Goal: Task Accomplishment & Management: Use online tool/utility

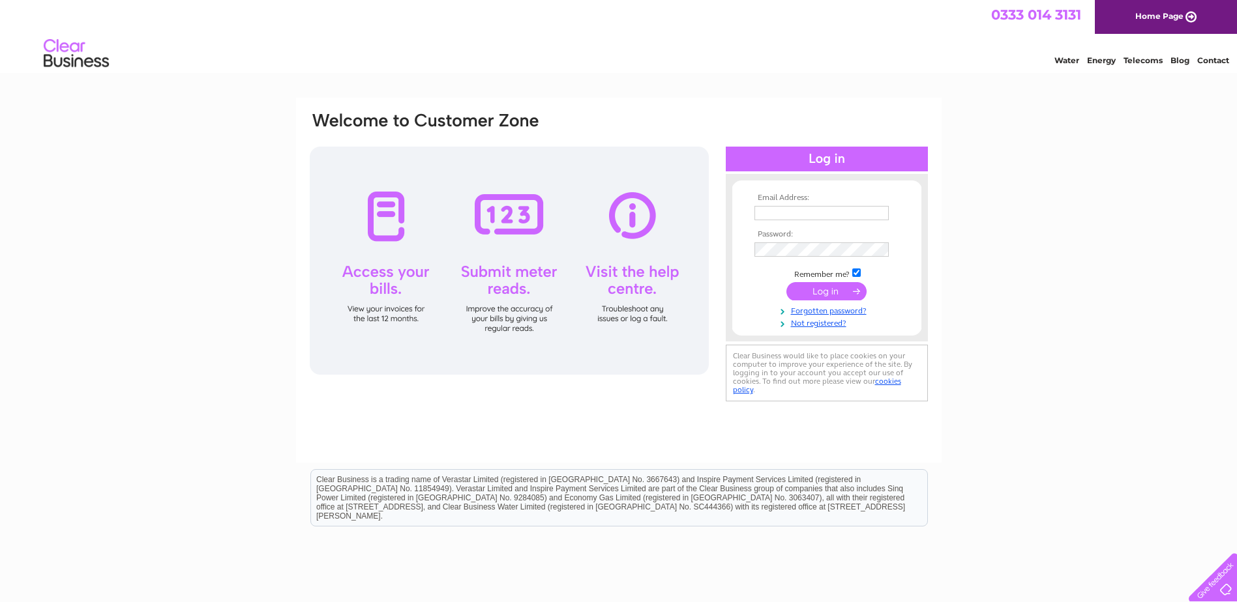
click at [785, 216] on input "text" at bounding box center [821, 213] width 134 height 14
type input "[EMAIL_ADDRESS][DOMAIN_NAME]"
click at [823, 289] on input "submit" at bounding box center [826, 293] width 80 height 18
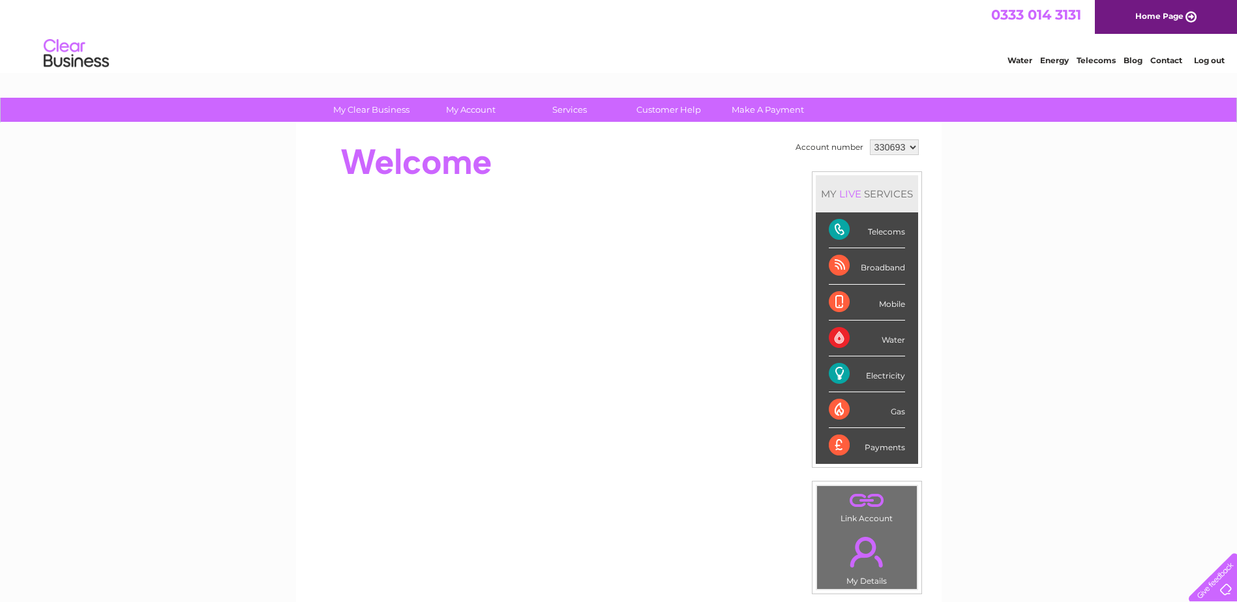
click at [909, 149] on select "330693 908621" at bounding box center [894, 147] width 49 height 16
click at [883, 375] on div "Electricity" at bounding box center [867, 375] width 76 height 36
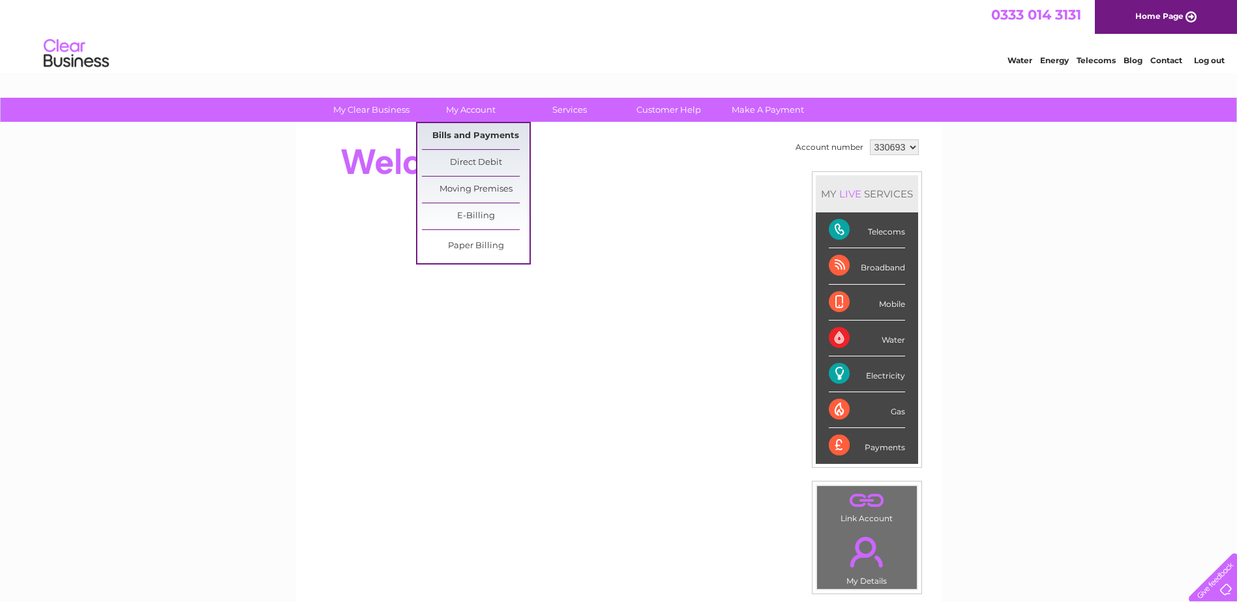
click at [471, 134] on link "Bills and Payments" at bounding box center [476, 136] width 108 height 26
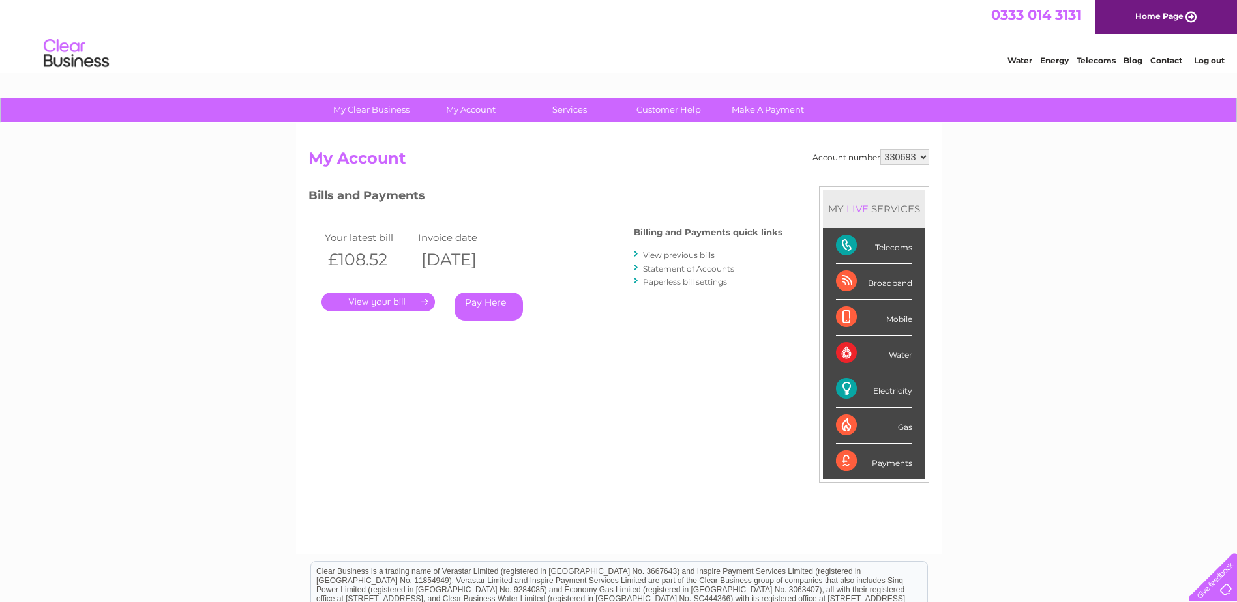
click at [389, 304] on link "." at bounding box center [377, 302] width 113 height 19
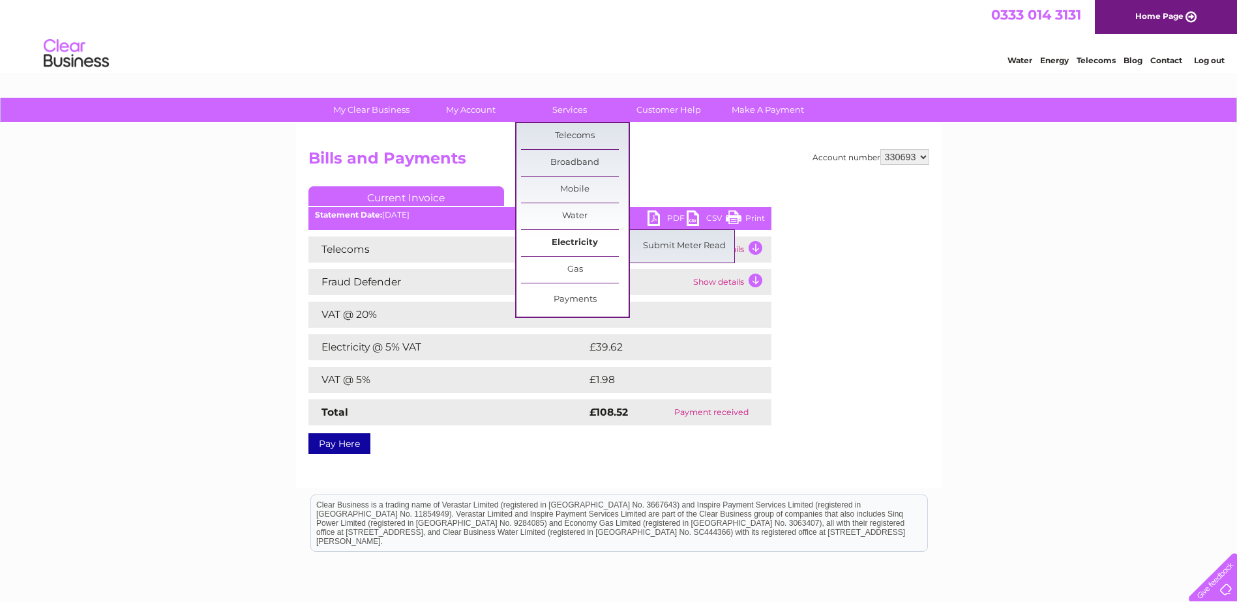
click at [574, 242] on link "Electricity" at bounding box center [575, 243] width 108 height 26
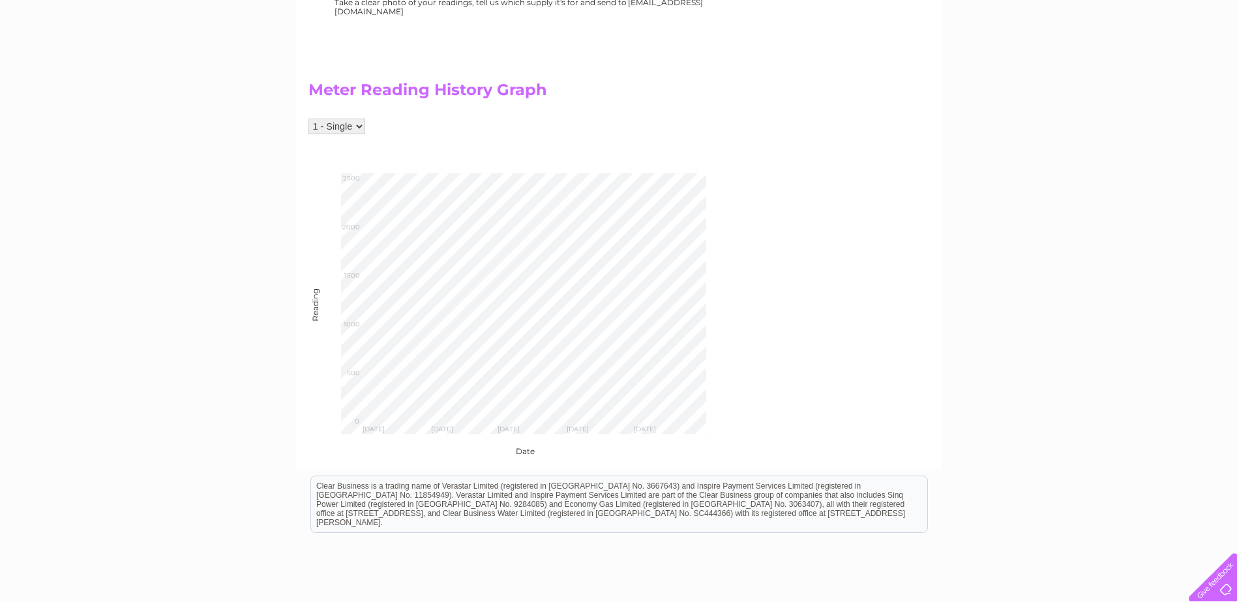
scroll to position [456, 0]
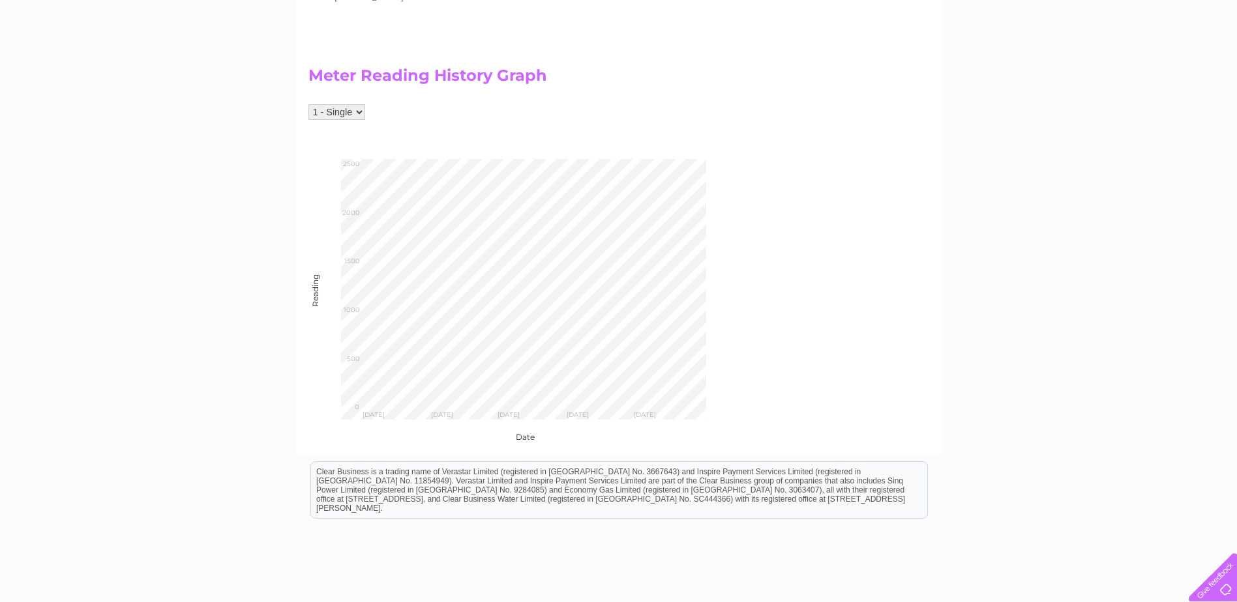
click at [359, 111] on select "1 - Single" at bounding box center [336, 112] width 57 height 16
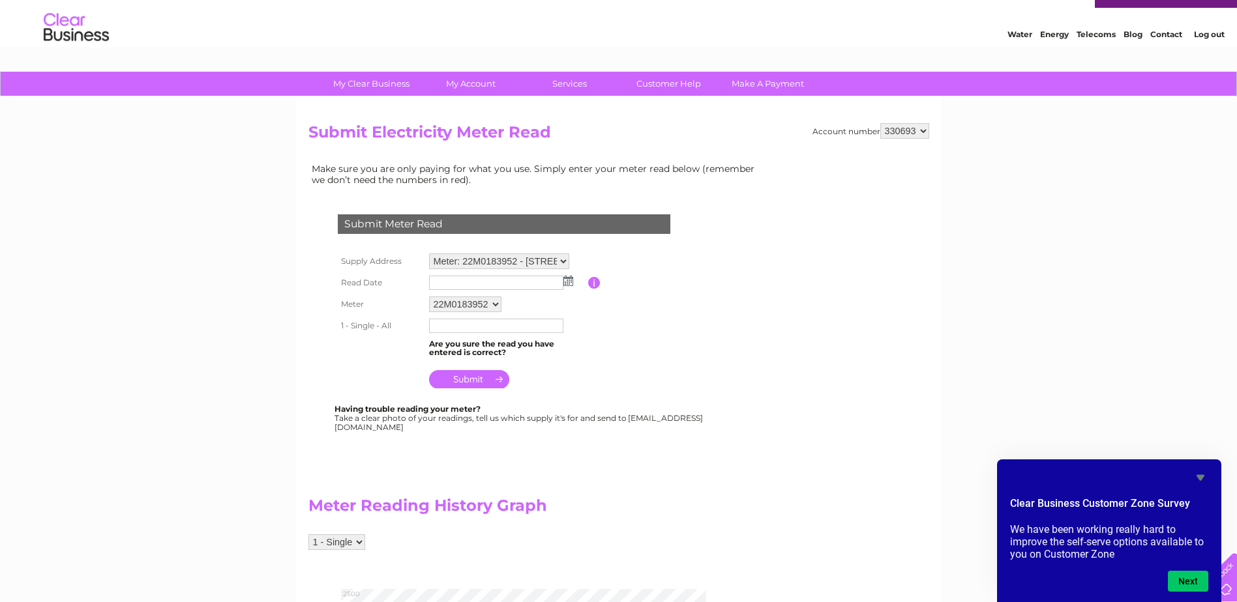
scroll to position [0, 0]
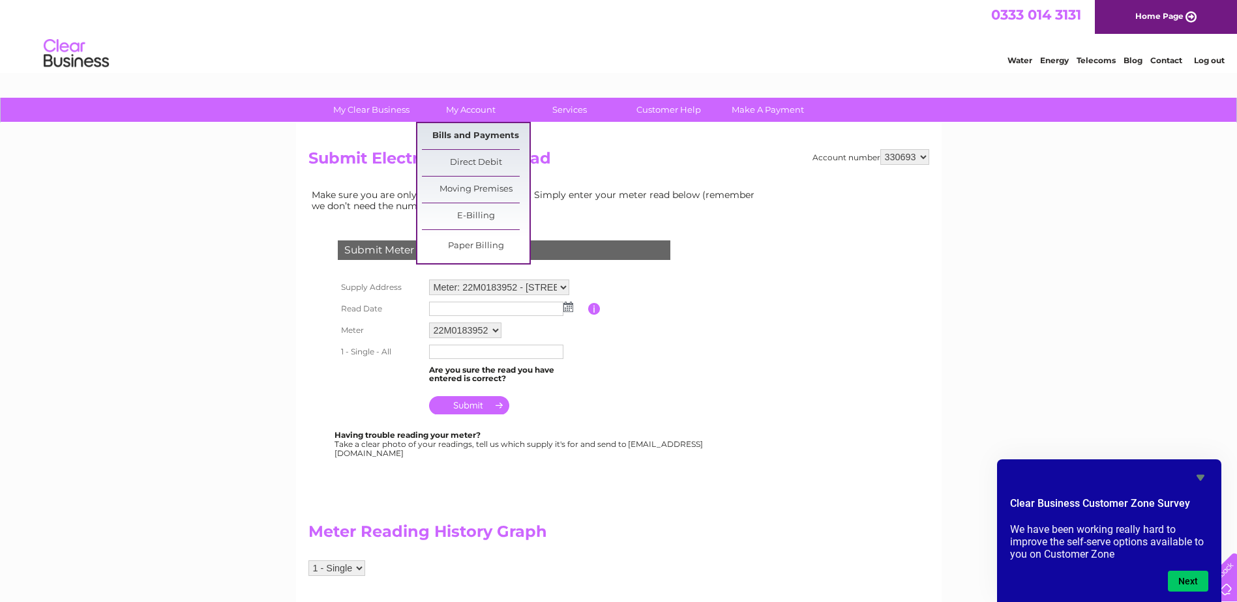
click at [473, 133] on link "Bills and Payments" at bounding box center [476, 136] width 108 height 26
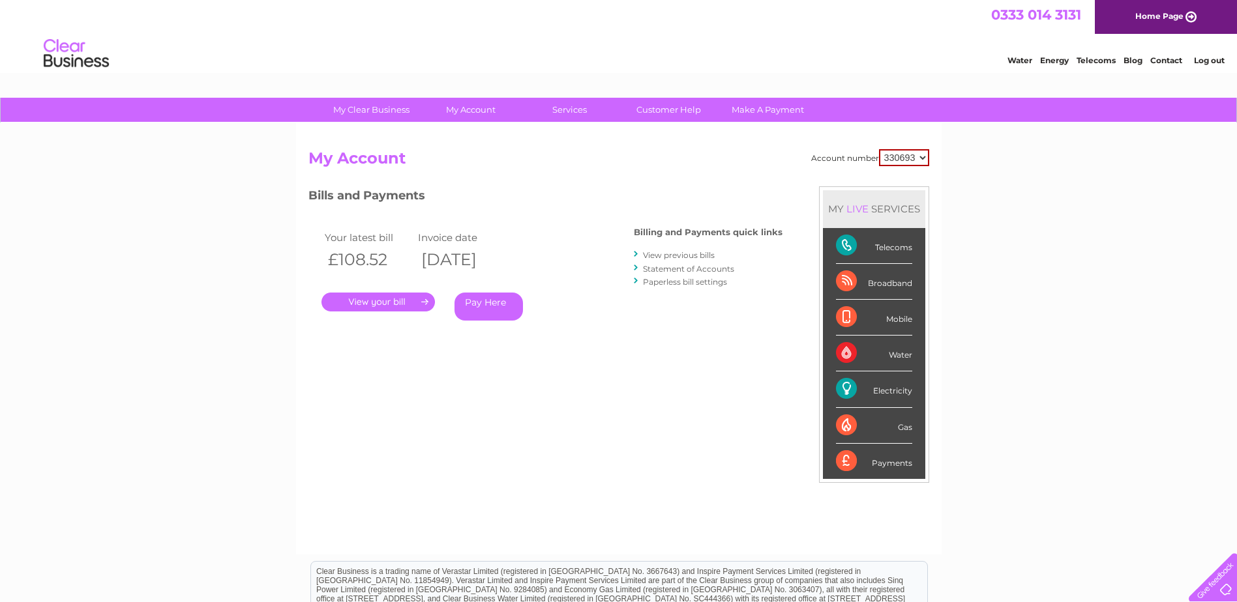
click at [1076, 292] on div "My Clear Business Login Details My Details My Preferences Link Account My Accou…" at bounding box center [618, 438] width 1237 height 680
click at [1051, 61] on link "Energy" at bounding box center [1054, 60] width 29 height 10
